Goal: Navigation & Orientation: Find specific page/section

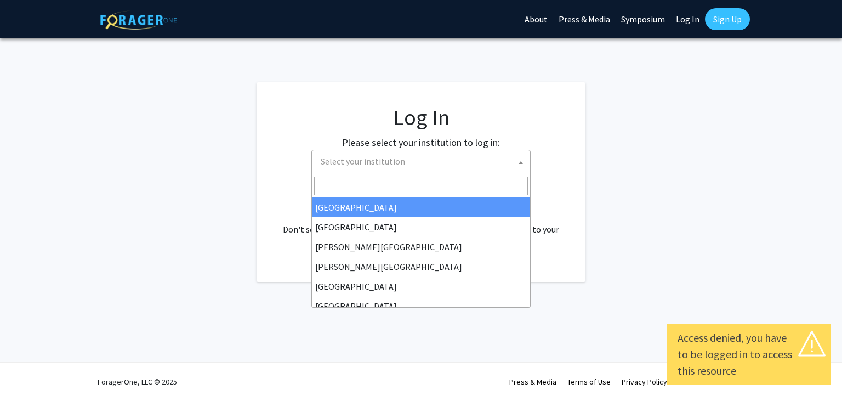
click at [527, 165] on span "Select your institution" at bounding box center [423, 161] width 214 height 22
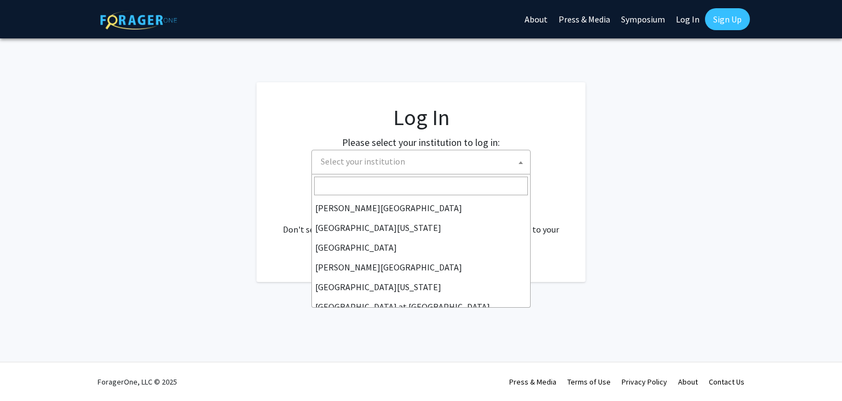
scroll to position [384, 0]
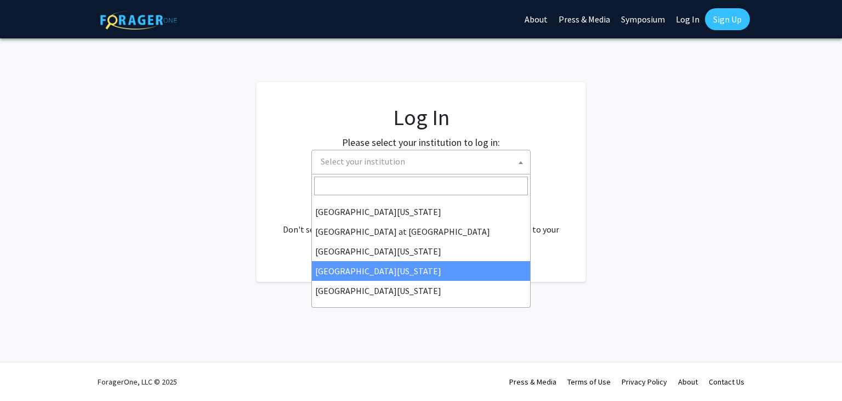
select select "31"
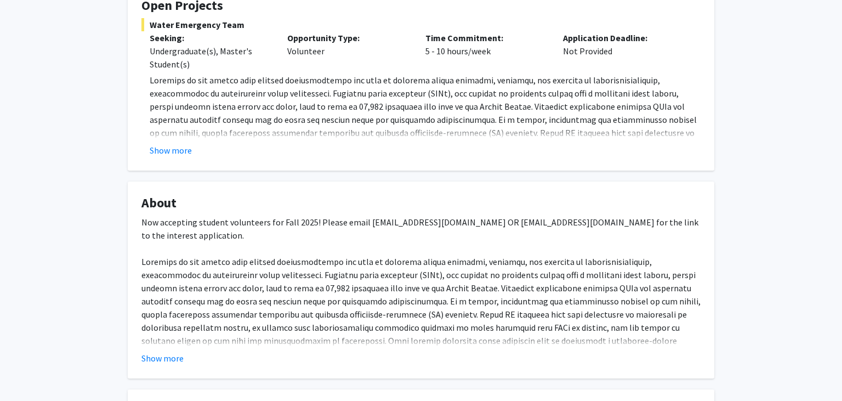
scroll to position [215, 0]
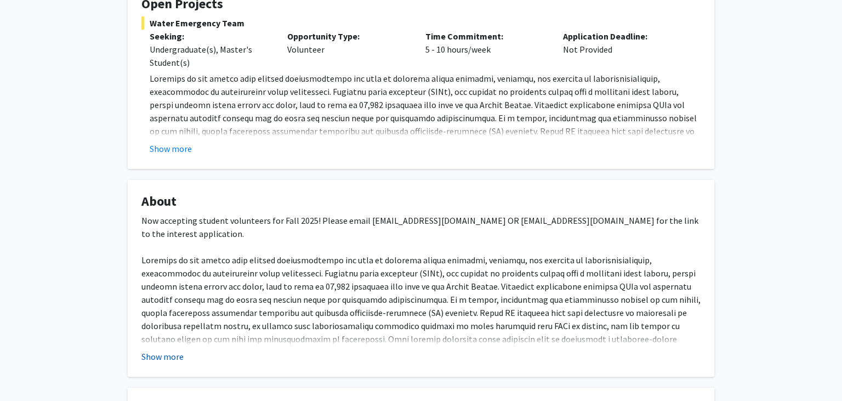
click at [160, 359] on button "Show more" at bounding box center [162, 356] width 42 height 13
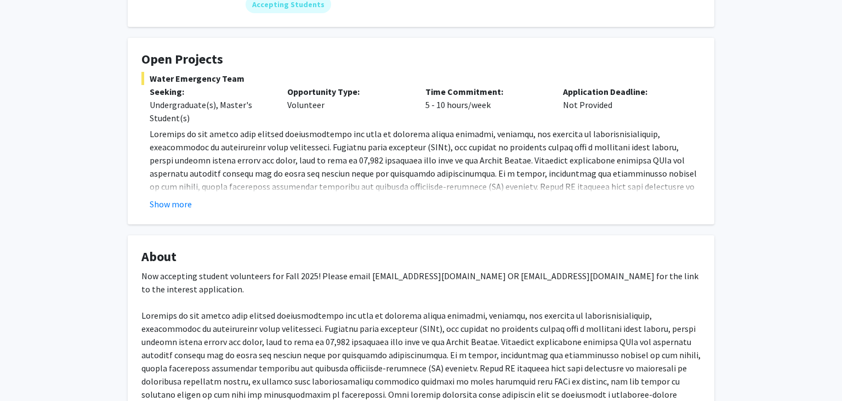
scroll to position [132, 0]
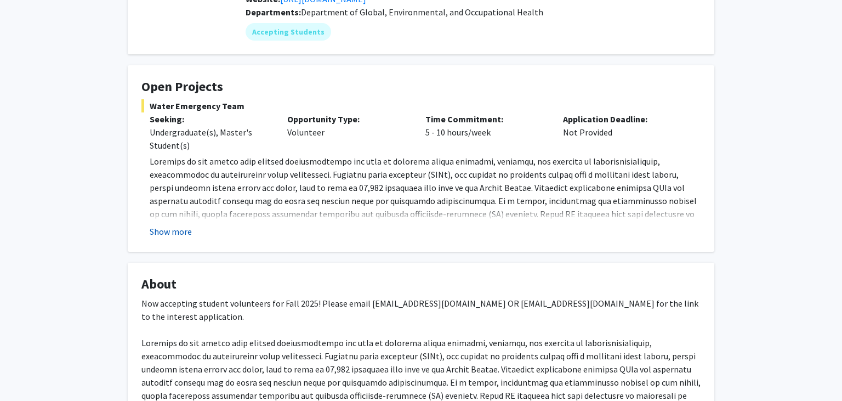
click at [155, 236] on button "Show more" at bounding box center [171, 231] width 42 height 13
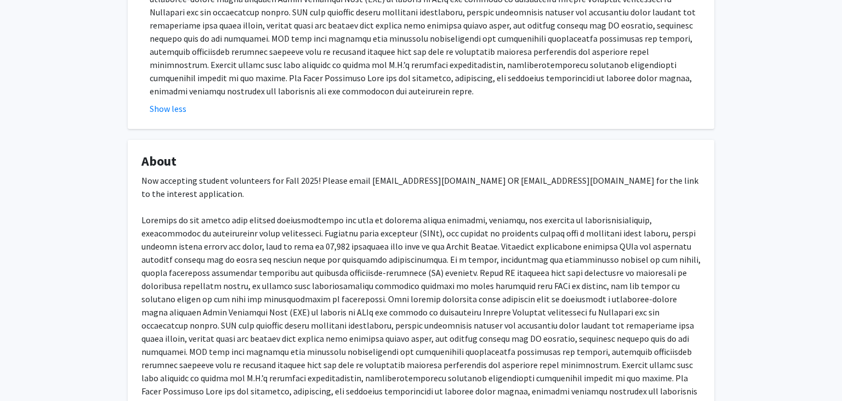
scroll to position [0, 0]
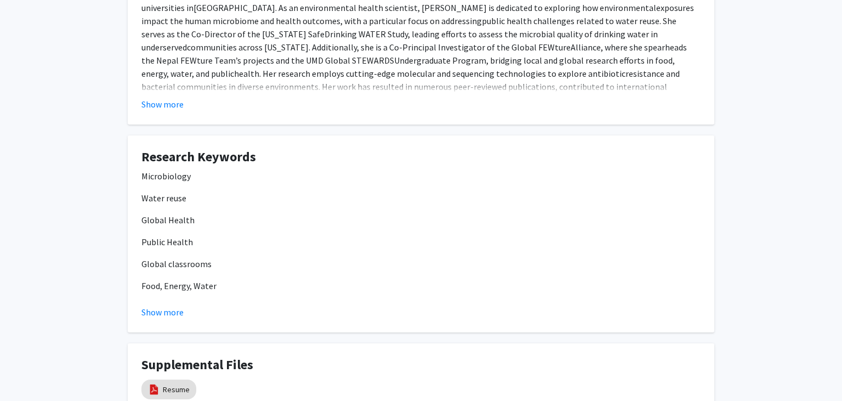
scroll to position [276, 0]
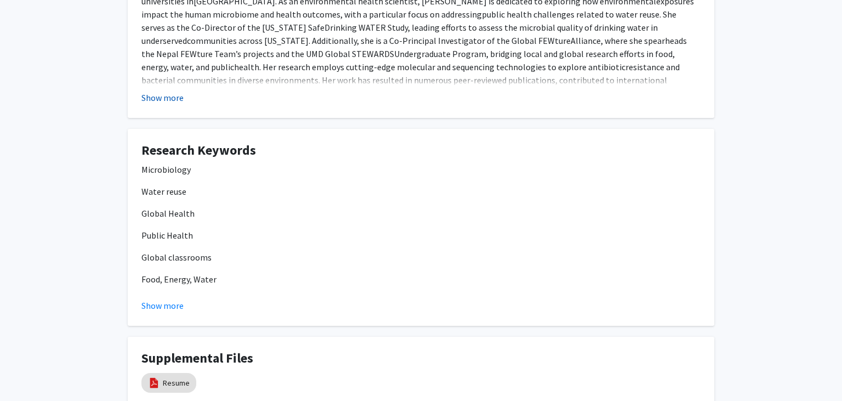
click at [167, 97] on button "Show more" at bounding box center [162, 97] width 42 height 13
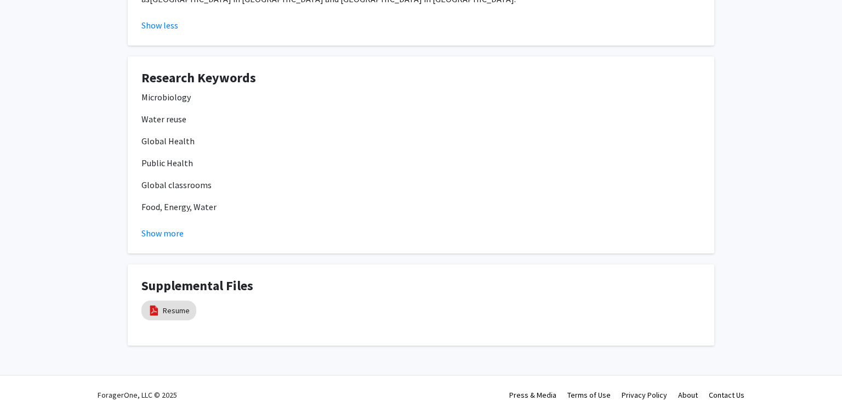
scroll to position [0, 0]
